Goal: Find specific page/section: Find specific page/section

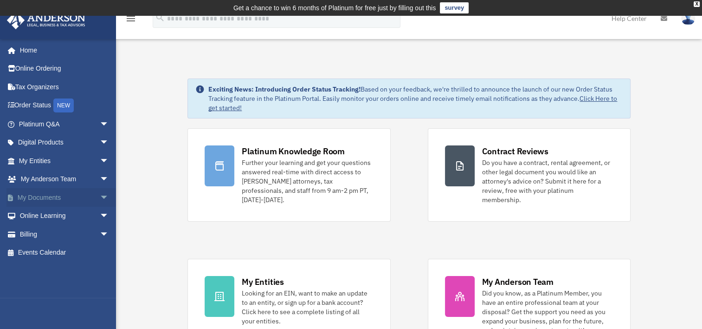
click at [100, 194] on span "arrow_drop_down" at bounding box center [109, 197] width 19 height 19
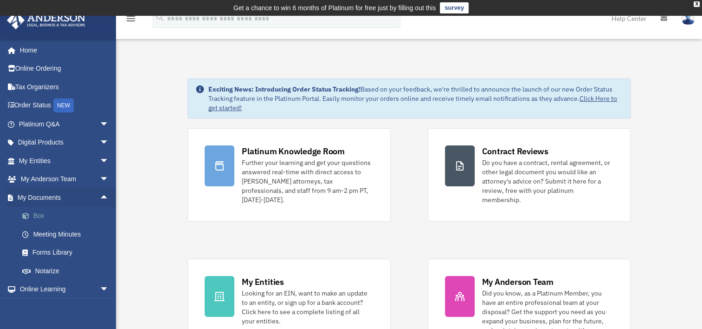
click at [45, 213] on link "Box" at bounding box center [68, 216] width 110 height 19
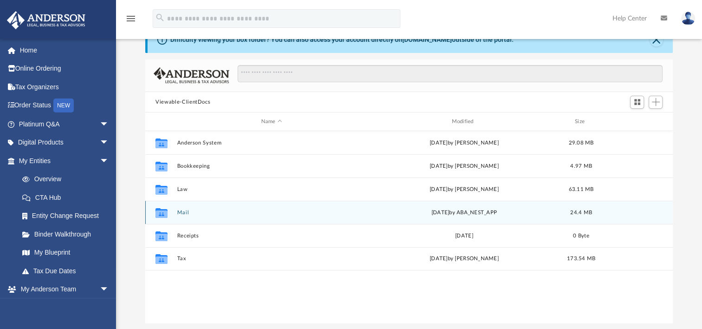
scroll to position [93, 0]
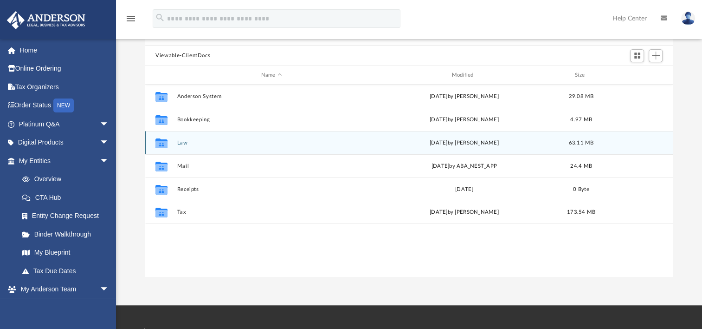
click at [182, 143] on button "Law" at bounding box center [271, 143] width 189 height 6
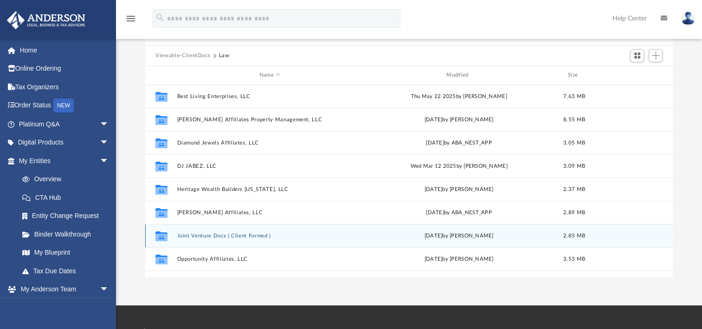
click at [240, 233] on button "Joint Venture Docs ( Client Formed )" at bounding box center [269, 236] width 185 height 6
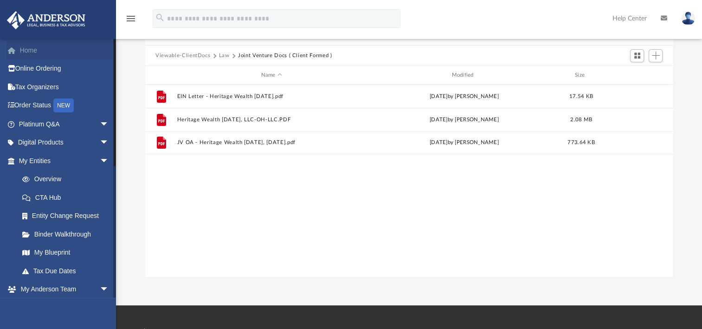
click at [36, 45] on link "Home" at bounding box center [64, 50] width 117 height 19
